Goal: Transaction & Acquisition: Subscribe to service/newsletter

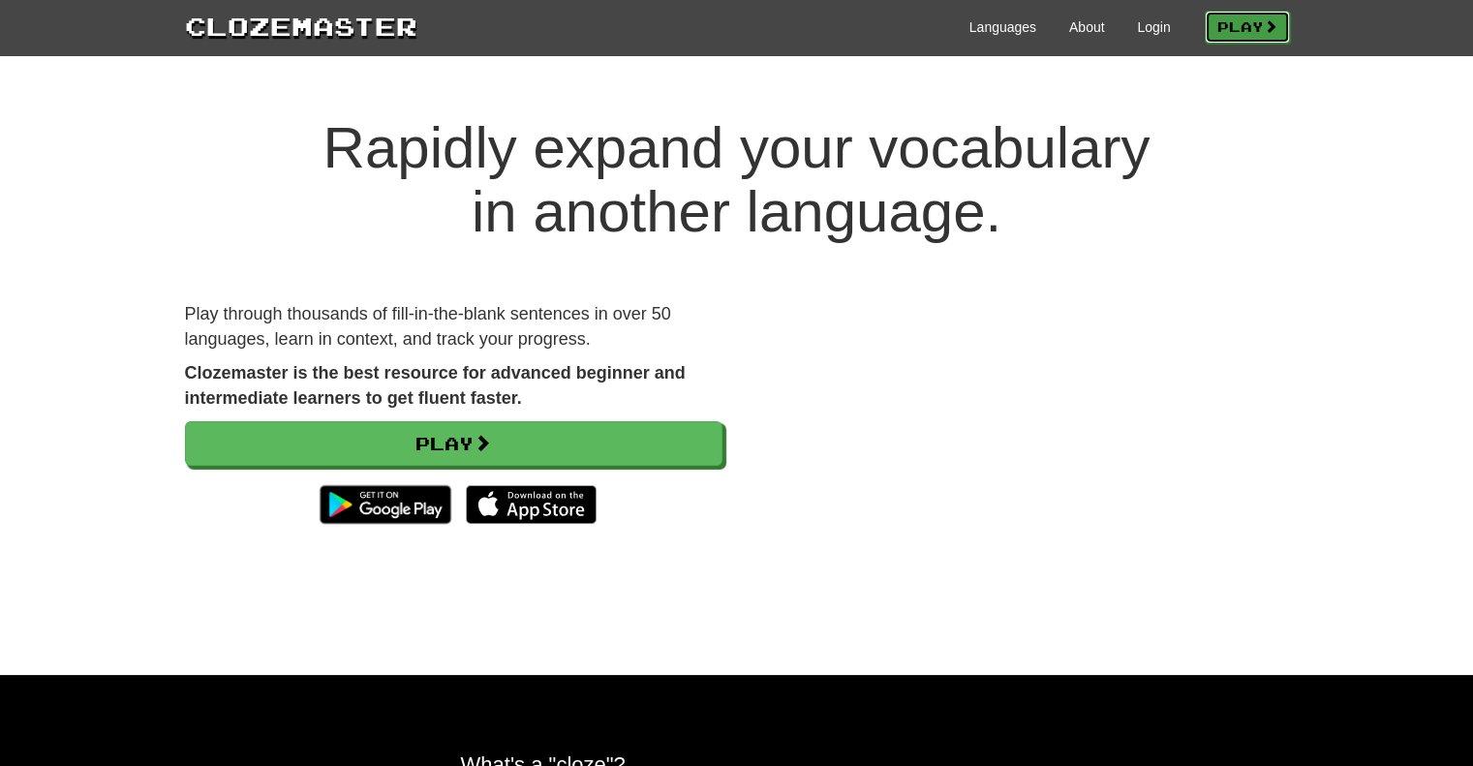
click at [1236, 28] on link "Play" at bounding box center [1247, 27] width 85 height 33
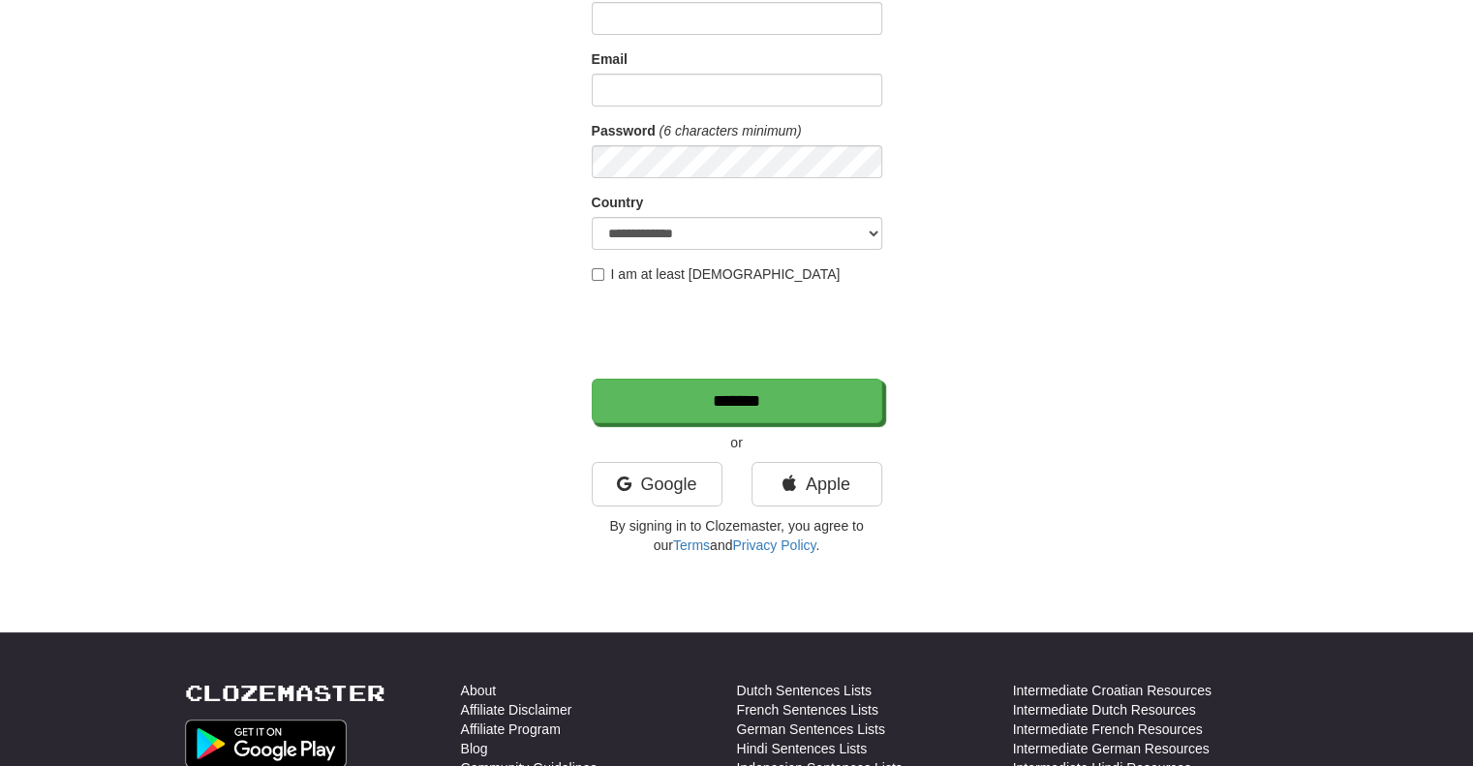
scroll to position [194, 0]
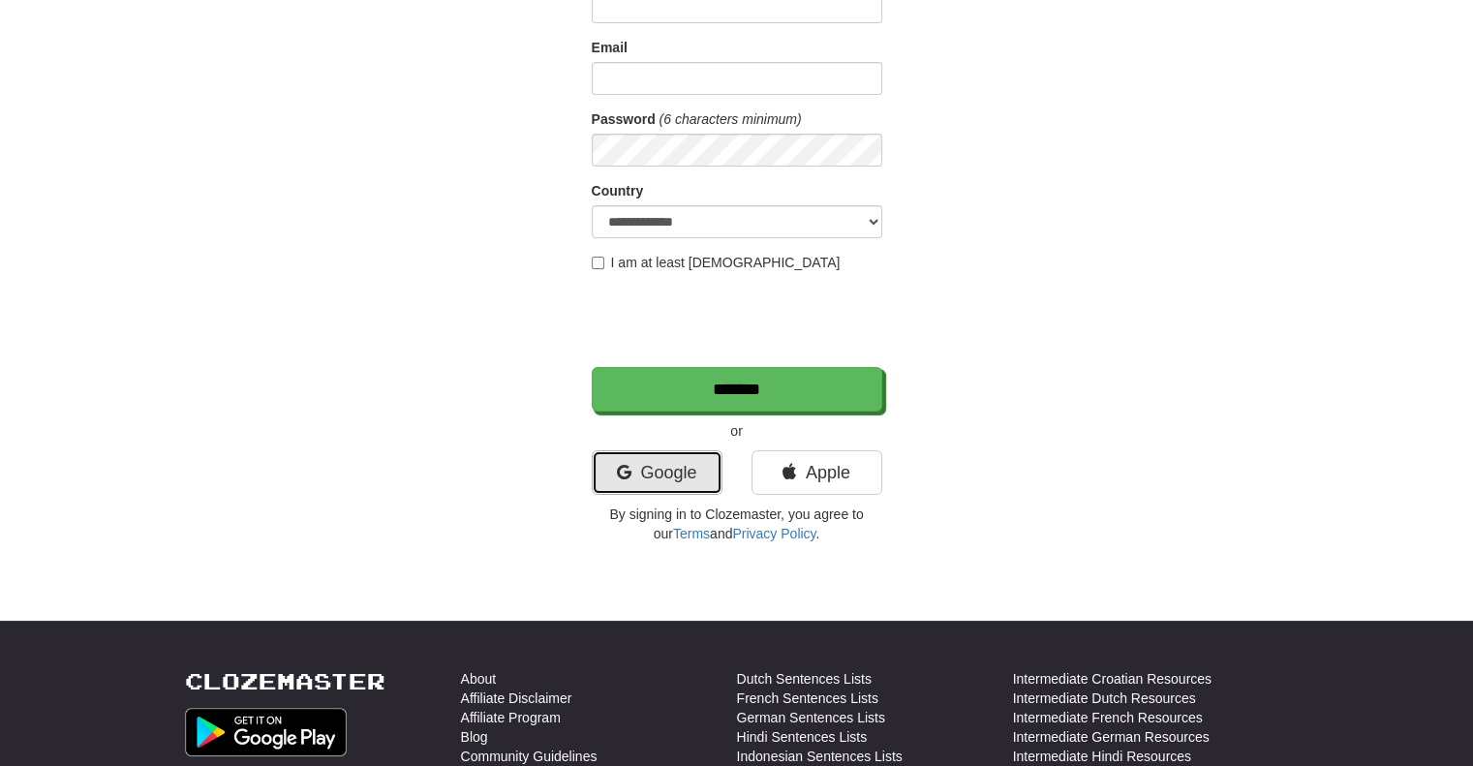
click at [707, 469] on link "Google" at bounding box center [657, 472] width 131 height 45
